Goal: Task Accomplishment & Management: Manage account settings

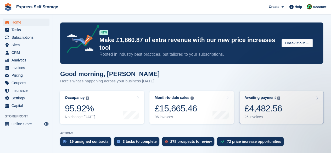
click at [251, 107] on div "£4,482.56" at bounding box center [263, 108] width 38 height 11
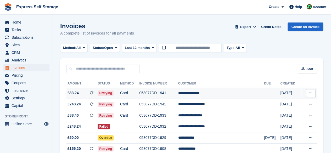
click at [176, 92] on td "053077DD-1941" at bounding box center [158, 93] width 39 height 11
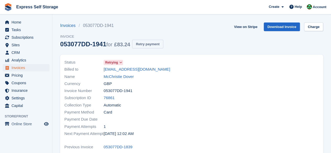
click at [144, 47] on button "Retry payment" at bounding box center [147, 44] width 31 height 9
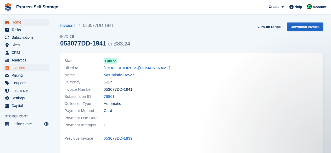
click at [22, 22] on span "Home" at bounding box center [27, 22] width 31 height 7
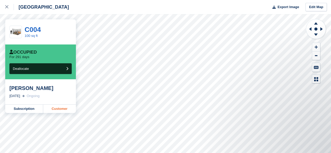
click at [61, 108] on link "Customer" at bounding box center [59, 109] width 33 height 8
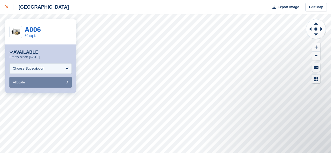
click at [4, 8] on link at bounding box center [7, 7] width 14 height 14
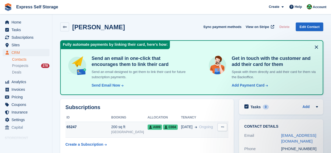
click at [163, 125] on span "C004" at bounding box center [170, 126] width 15 height 5
